Goal: Go to known website: Go to known website

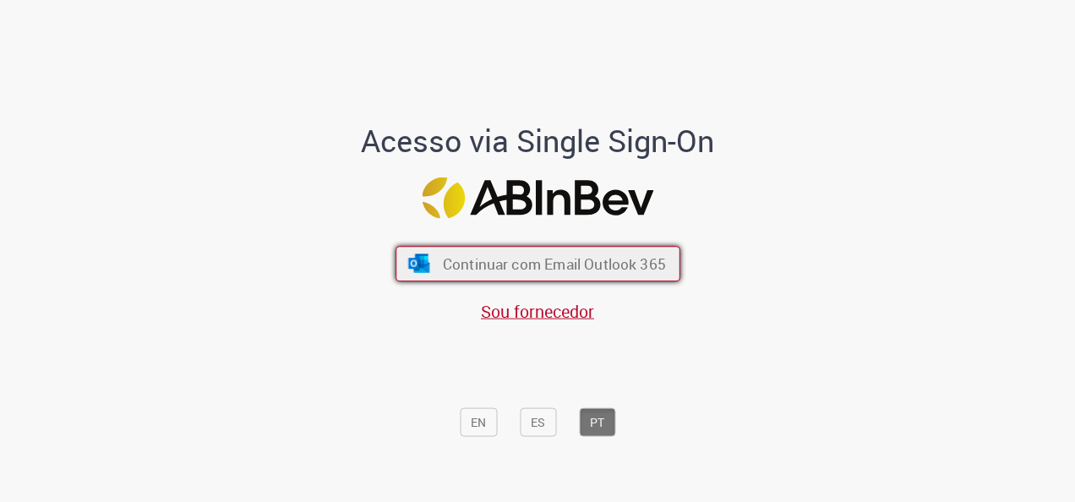
click at [536, 260] on span "Continuar com Email Outlook 365" at bounding box center [553, 263] width 223 height 19
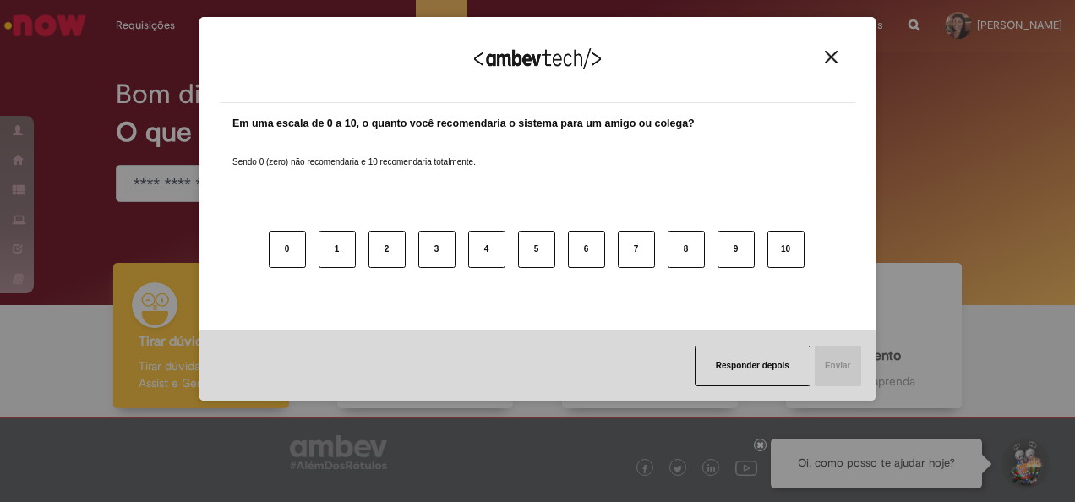
click at [831, 52] on img "Close" at bounding box center [831, 57] width 13 height 13
